Goal: Check status: Check status

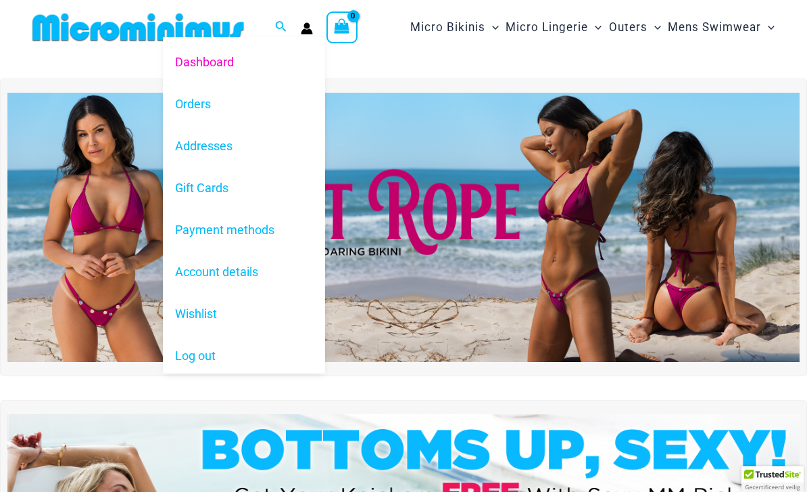
click at [204, 58] on link "Dashboard" at bounding box center [244, 62] width 162 height 42
click at [194, 95] on link "Orders" at bounding box center [244, 104] width 162 height 42
click at [208, 97] on link "Orders" at bounding box center [244, 104] width 162 height 42
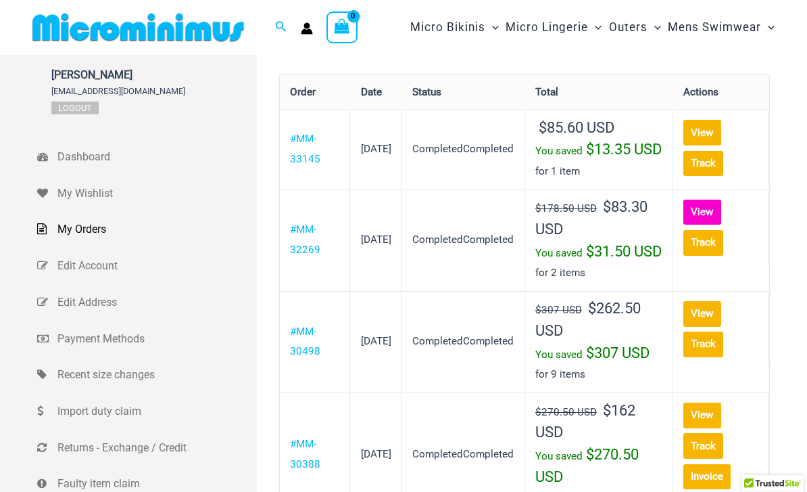
click at [686, 225] on link "View" at bounding box center [703, 211] width 38 height 25
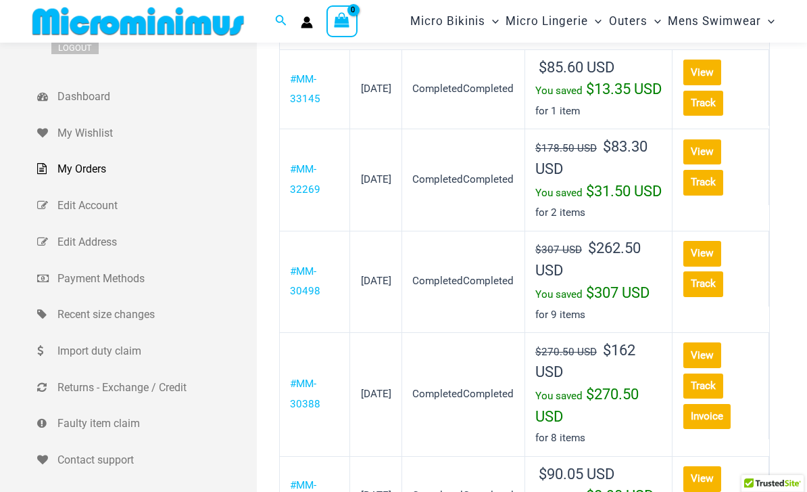
scroll to position [53, 0]
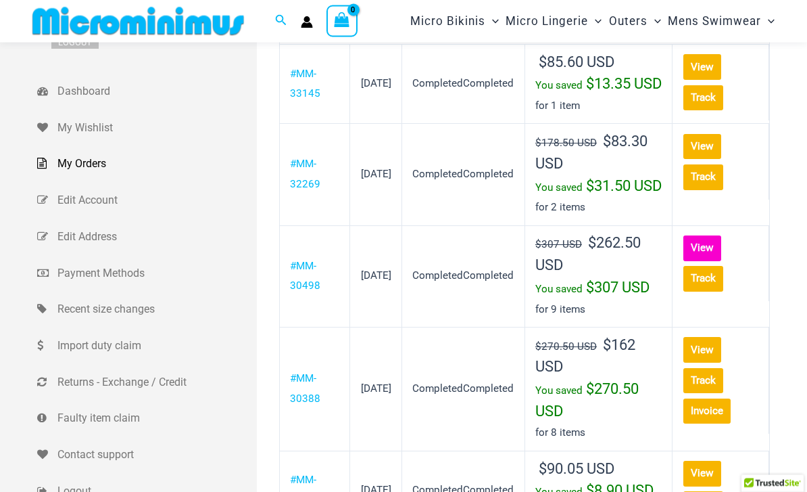
click at [694, 261] on link "View" at bounding box center [703, 248] width 38 height 25
